Goal: Information Seeking & Learning: Learn about a topic

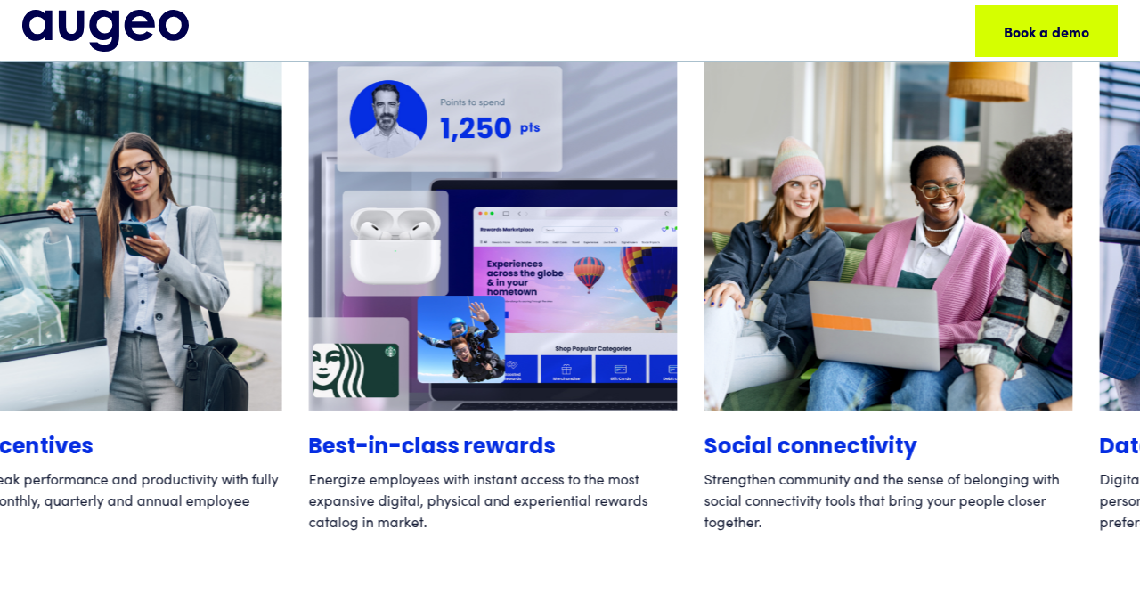
scroll to position [3881, 0]
